Goal: Task Accomplishment & Management: Use online tool/utility

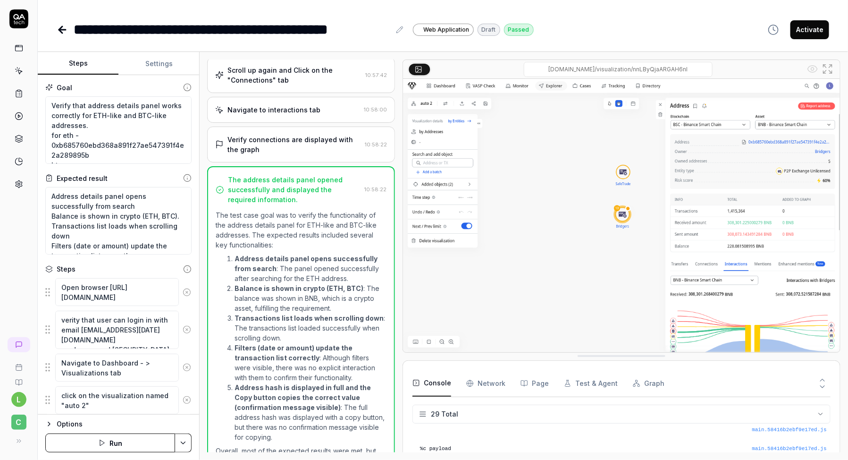
scroll to position [524, 0]
click at [12, 191] on div "l C" at bounding box center [19, 230] width 38 height 460
click at [13, 187] on link at bounding box center [18, 184] width 17 height 17
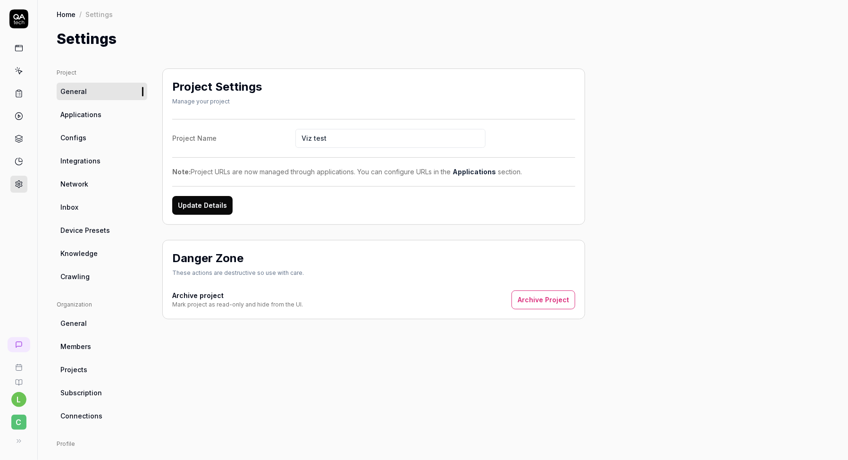
click at [19, 16] on icon at bounding box center [18, 18] width 19 height 19
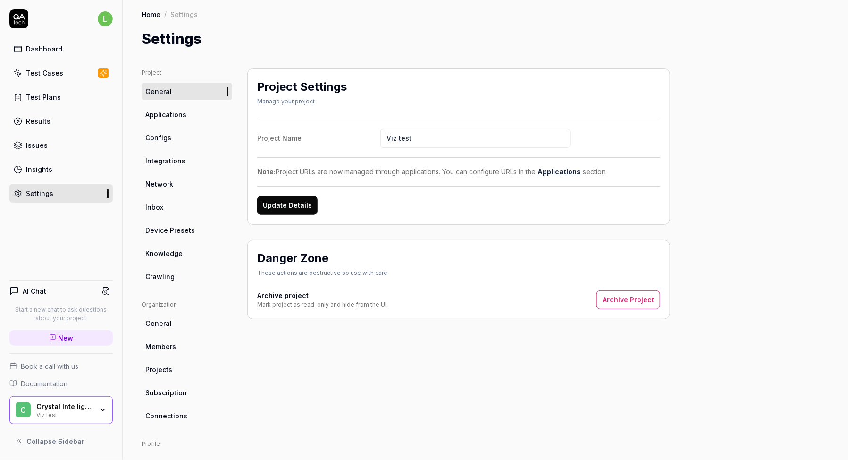
click at [170, 275] on span "Crawling" at bounding box center [159, 276] width 29 height 10
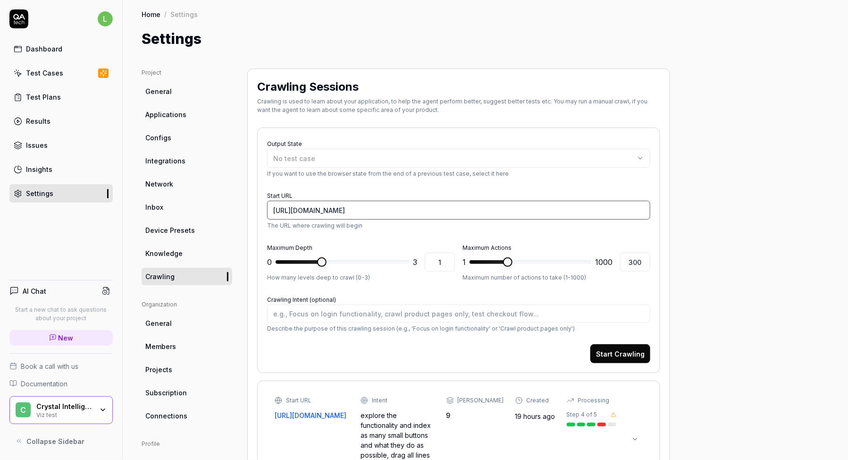
click at [368, 211] on input "[URL][DOMAIN_NAME]" at bounding box center [458, 210] width 383 height 19
click at [329, 212] on input "[URL][DOMAIN_NAME]" at bounding box center [458, 210] width 383 height 19
paste input "visualization/WEG3ypQ3YC6PpetP"
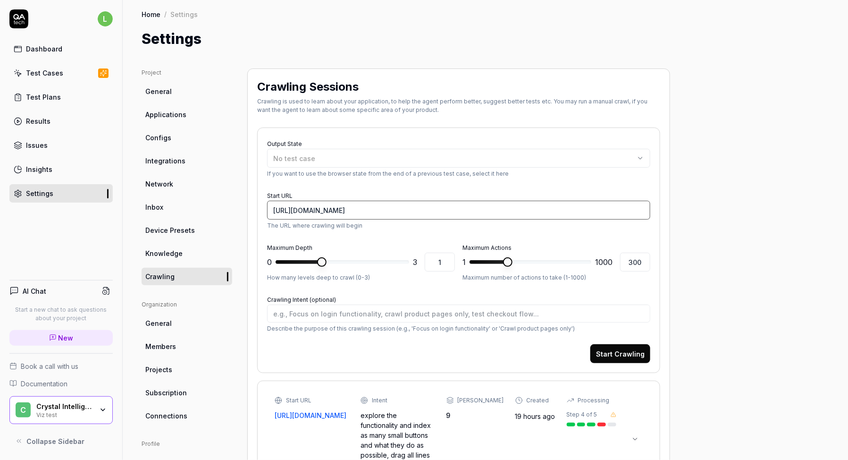
type textarea "*"
type input "[URL][DOMAIN_NAME]"
click at [370, 187] on form "Output State No test case If you want to use the browser state from the end of …" at bounding box center [458, 250] width 383 height 226
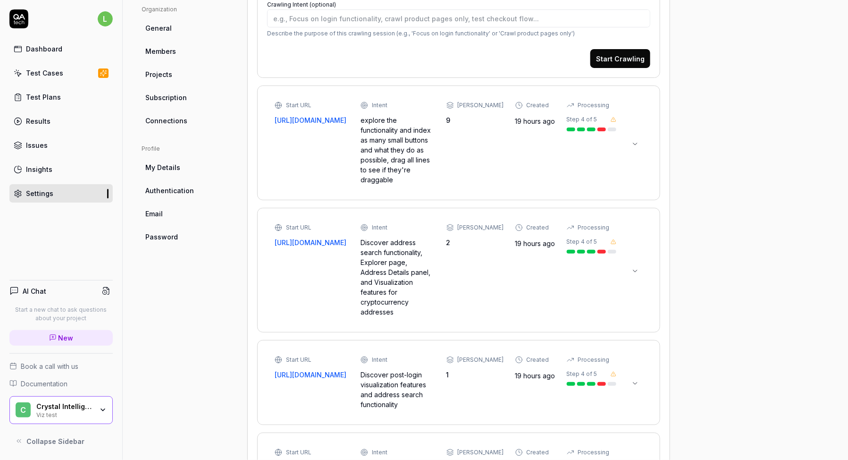
scroll to position [238, 0]
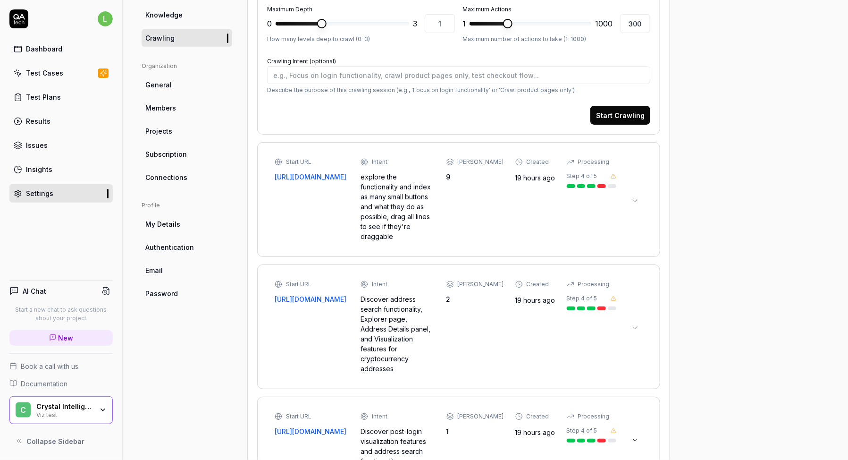
click at [607, 116] on button "Start Crawling" at bounding box center [621, 115] width 60 height 19
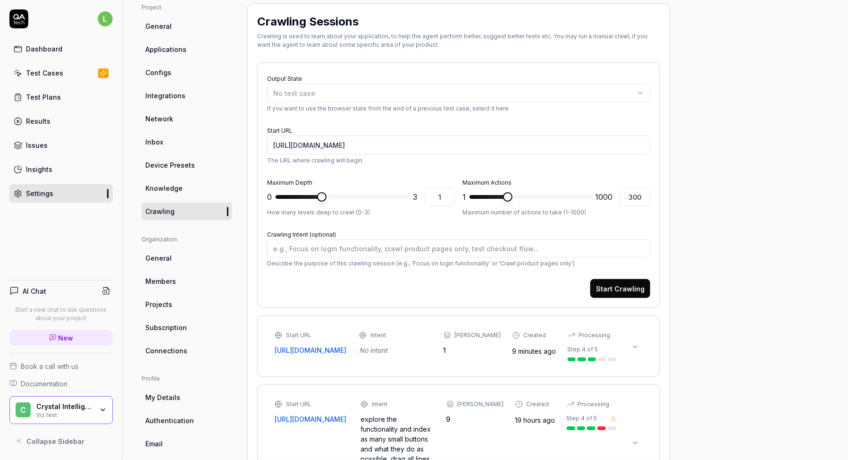
scroll to position [48, 0]
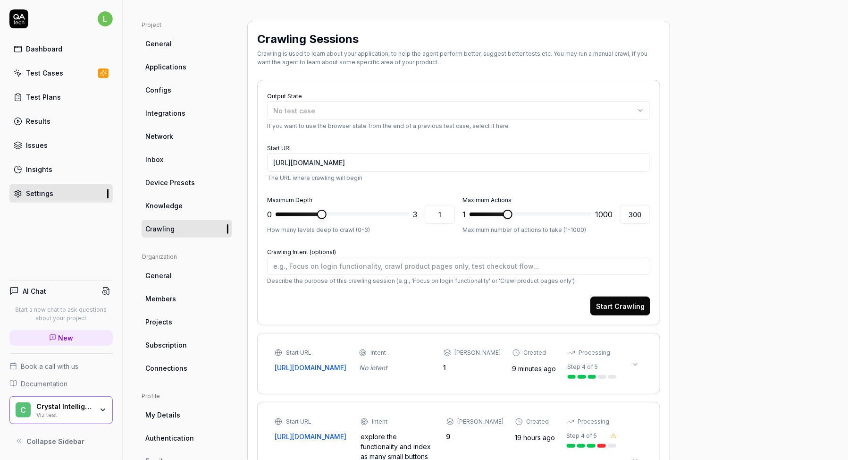
click at [150, 88] on span "Configs" at bounding box center [158, 90] width 26 height 10
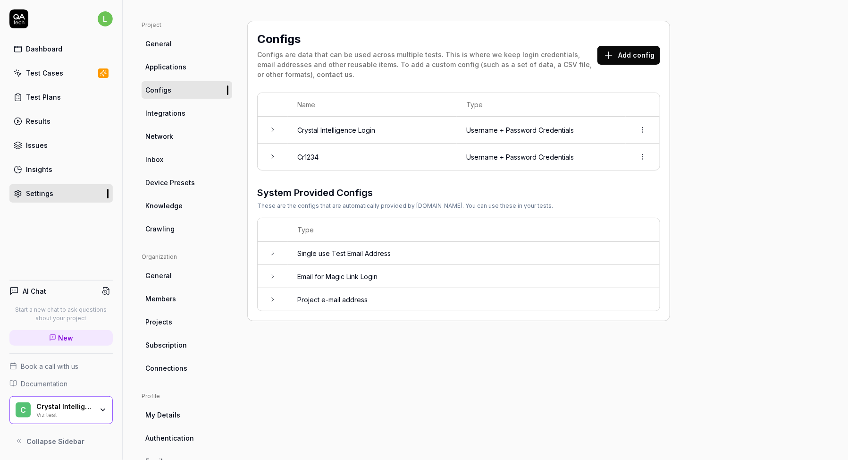
click at [182, 228] on link "Crawling" at bounding box center [187, 228] width 91 height 17
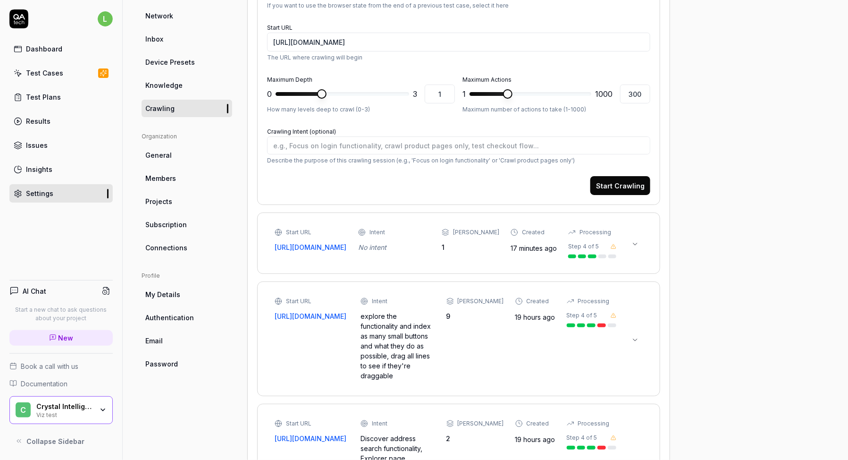
scroll to position [171, 0]
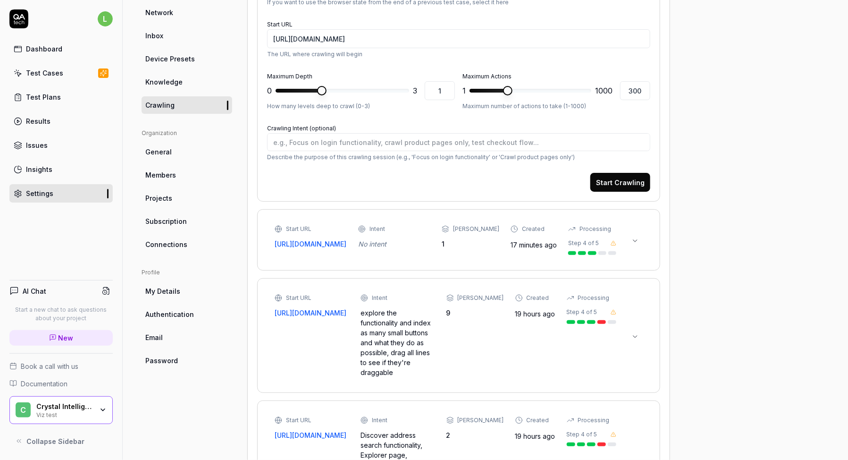
click at [165, 86] on span "Knowledge" at bounding box center [163, 82] width 37 height 10
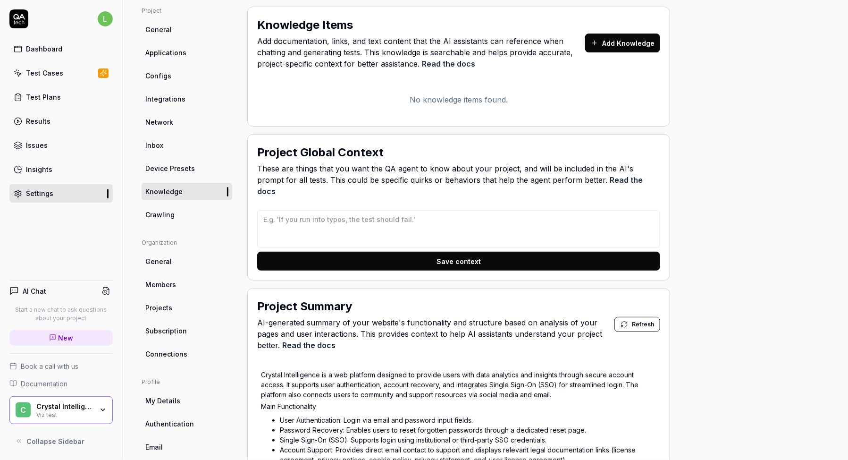
scroll to position [58, 0]
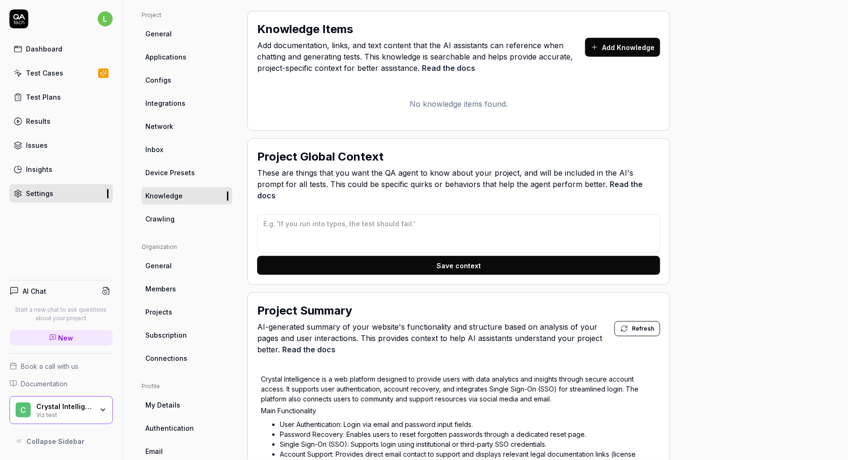
click at [169, 264] on span "General" at bounding box center [158, 266] width 26 height 10
click at [181, 333] on span "Subscription" at bounding box center [166, 335] width 42 height 10
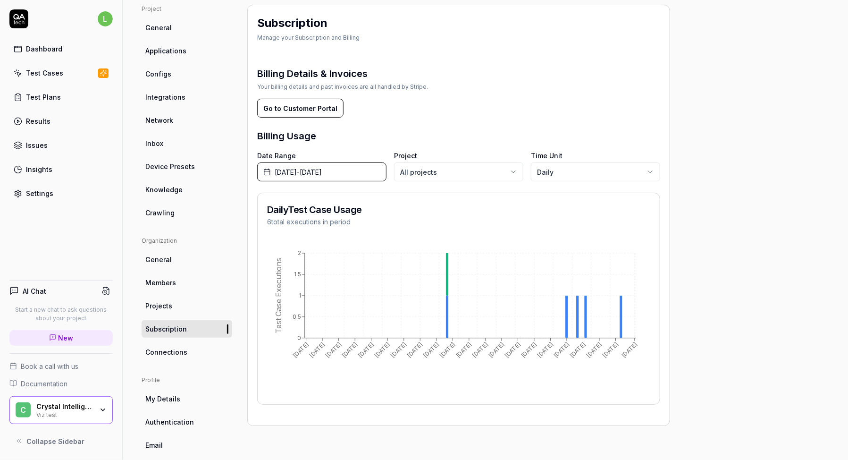
scroll to position [67, 0]
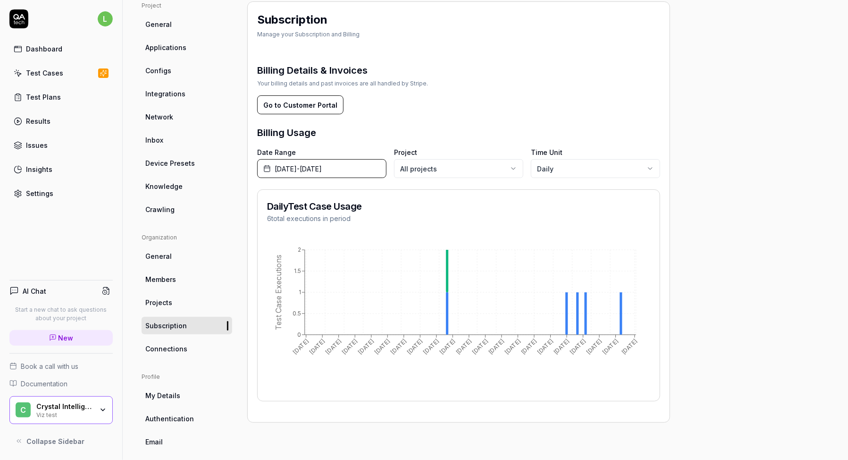
click at [322, 167] on span "[DATE] - [DATE]" at bounding box center [298, 169] width 47 height 10
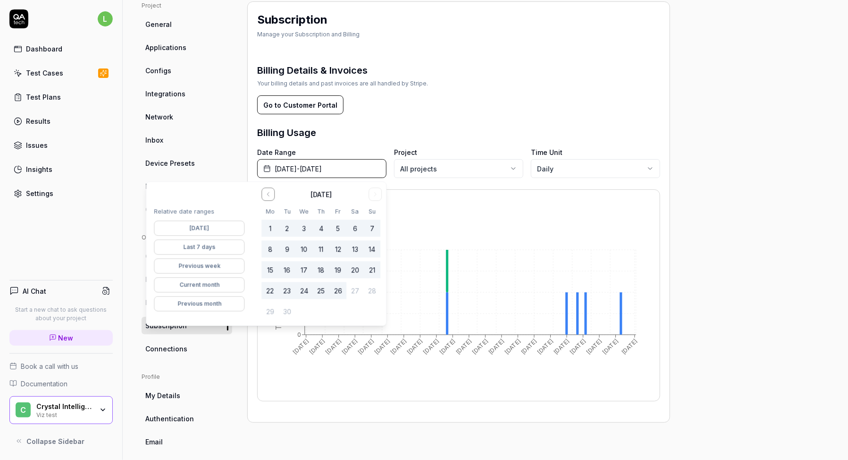
click at [368, 119] on div "Billing Details & Invoices Your billing details and past invoices are all handl…" at bounding box center [458, 226] width 403 height 349
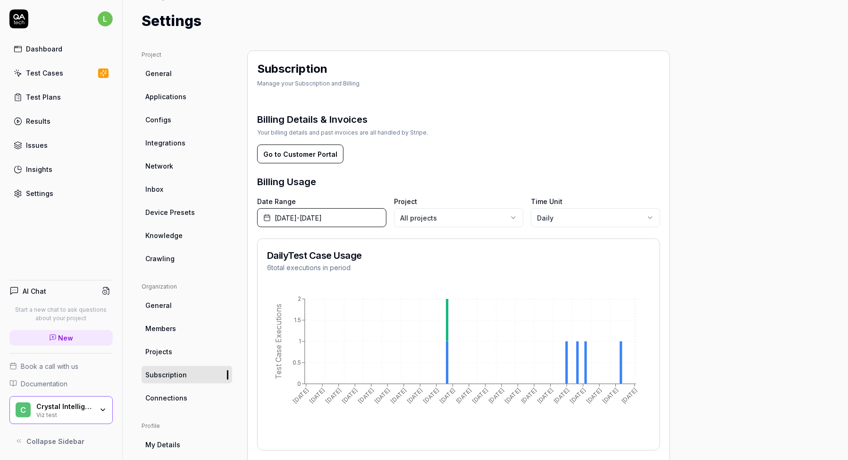
scroll to position [0, 0]
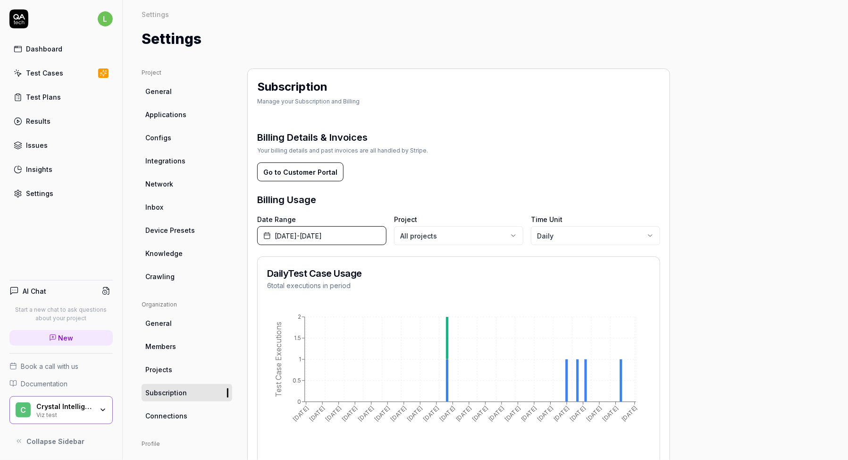
click at [50, 43] on link "Dashboard" at bounding box center [60, 49] width 103 height 18
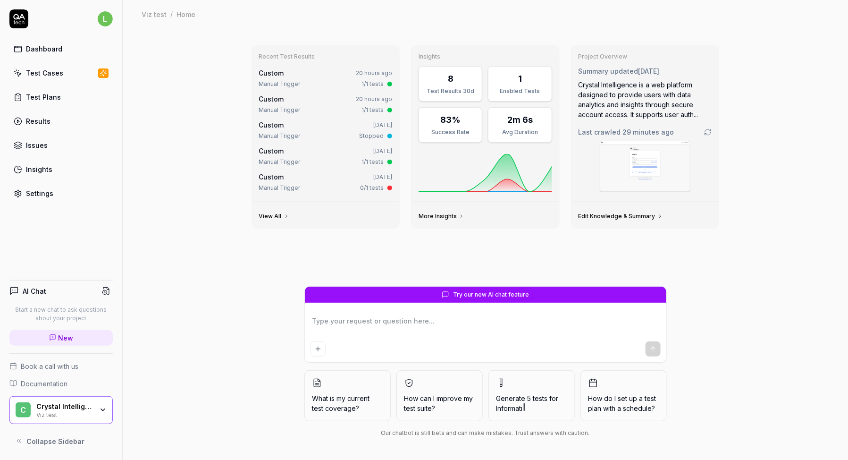
type textarea "*"
